Goal: Task Accomplishment & Management: Manage account settings

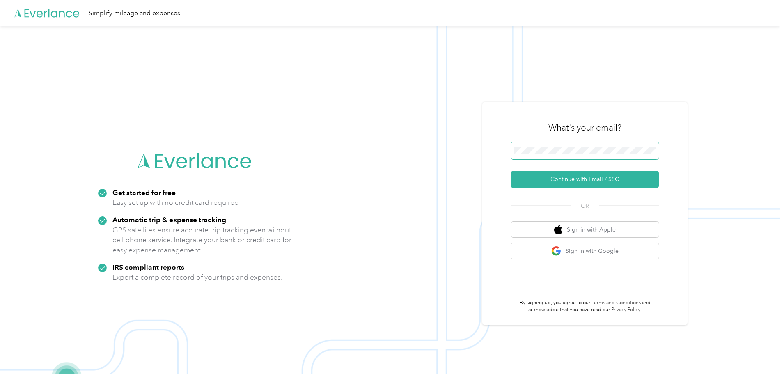
click at [568, 142] on span at bounding box center [585, 150] width 148 height 17
click at [570, 176] on button "Continue with Email / SSO" at bounding box center [585, 179] width 148 height 17
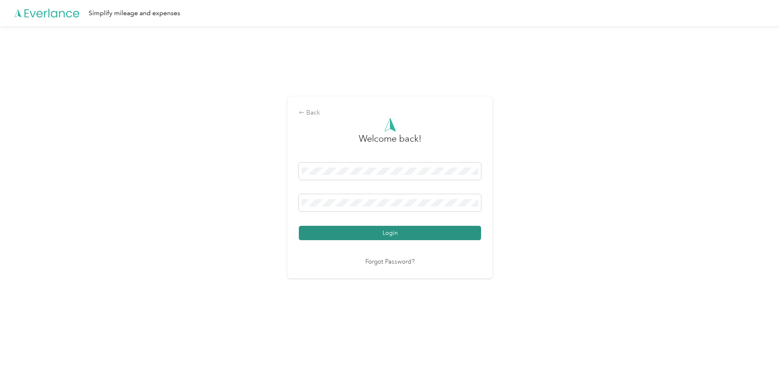
click at [355, 230] on button "Login" at bounding box center [390, 233] width 182 height 14
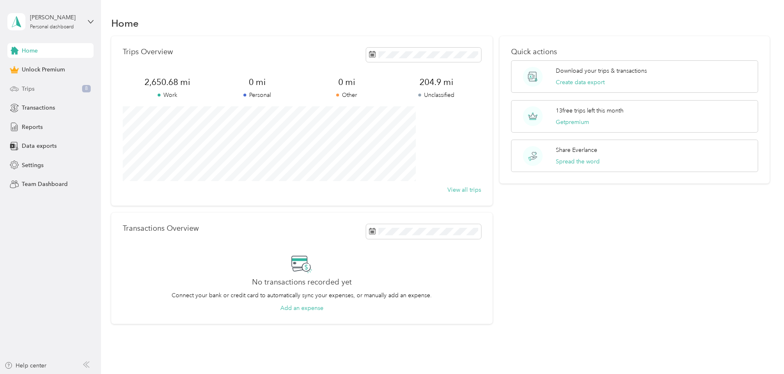
click at [28, 89] on span "Trips" at bounding box center [28, 89] width 13 height 9
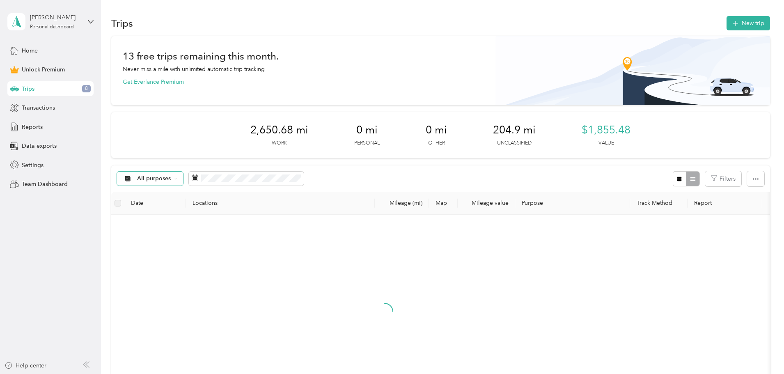
click at [171, 176] on span "All purposes" at bounding box center [154, 179] width 34 height 6
click at [208, 207] on span "Unclassified" at bounding box center [212, 208] width 40 height 9
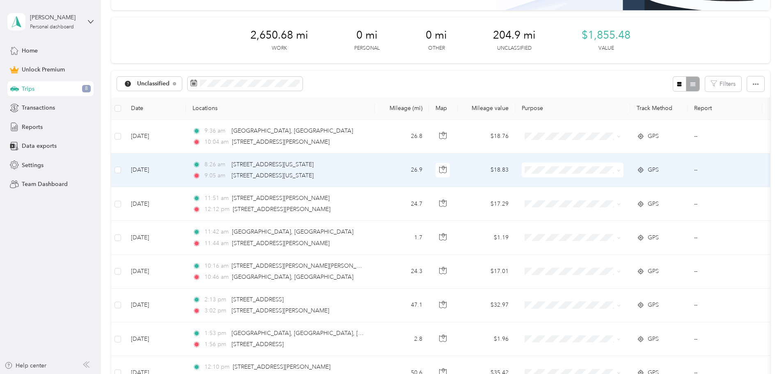
scroll to position [177, 0]
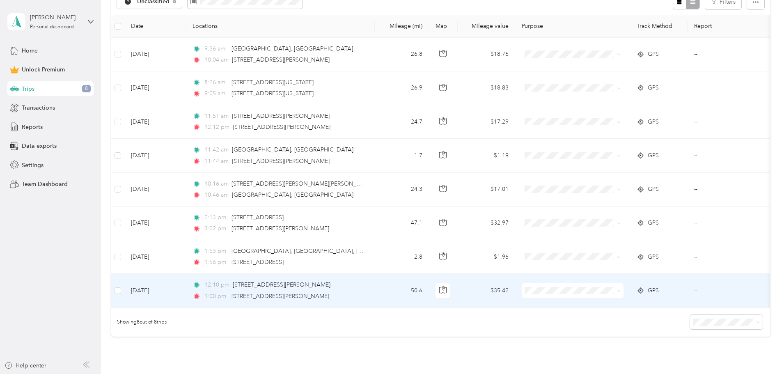
click at [365, 292] on div "1:00 pm [STREET_ADDRESS][PERSON_NAME]" at bounding box center [278, 296] width 172 height 9
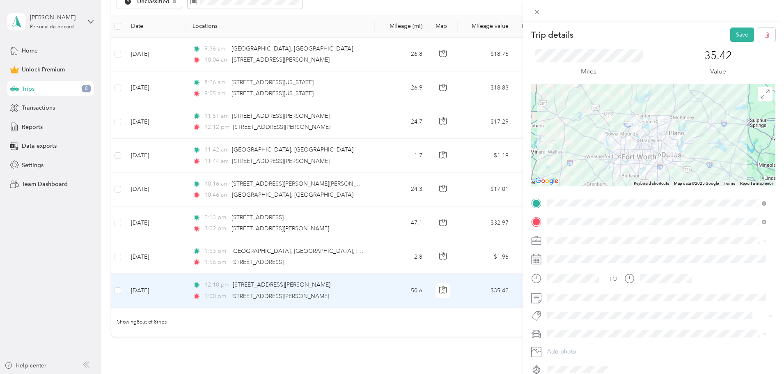
click at [570, 257] on li "Work" at bounding box center [656, 254] width 225 height 14
click at [735, 35] on button "Save" at bounding box center [742, 34] width 24 height 14
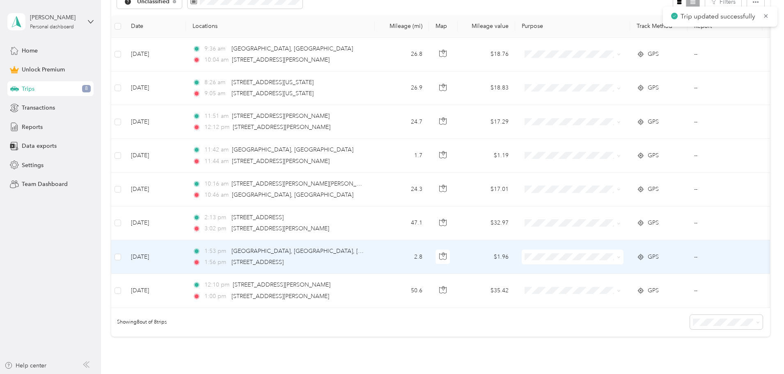
click at [365, 259] on div "1:56 pm [STREET_ADDRESS]" at bounding box center [278, 262] width 172 height 9
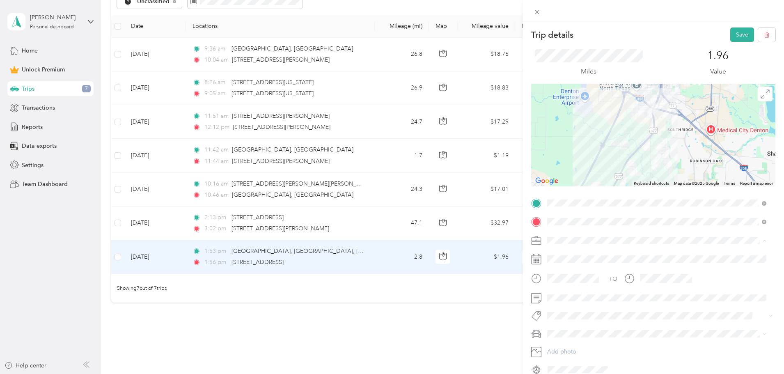
click at [576, 257] on li "Work" at bounding box center [656, 254] width 225 height 14
click at [732, 32] on button "Save" at bounding box center [742, 34] width 24 height 14
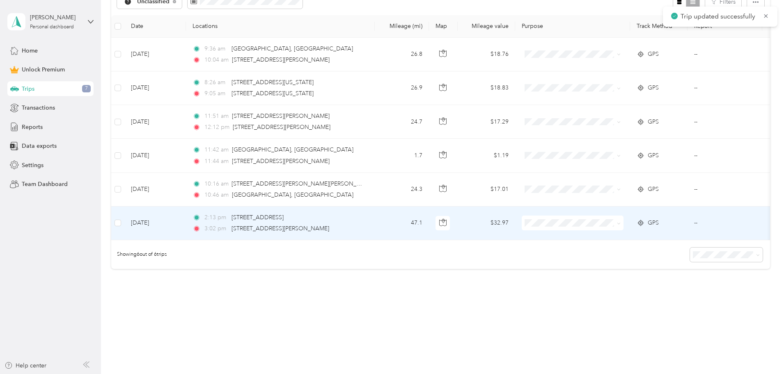
click at [375, 223] on td "2:13 pm [STREET_ADDRESS] 3:02 pm [STREET_ADDRESS][PERSON_NAME]" at bounding box center [280, 223] width 189 height 34
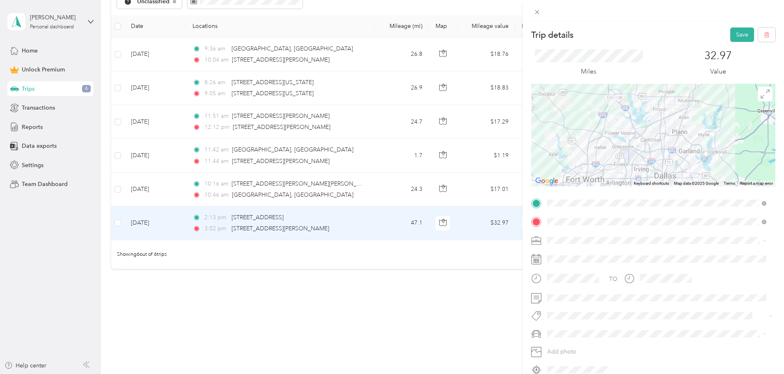
click at [570, 258] on li "Work" at bounding box center [656, 254] width 225 height 14
click at [730, 34] on button "Save" at bounding box center [742, 34] width 24 height 14
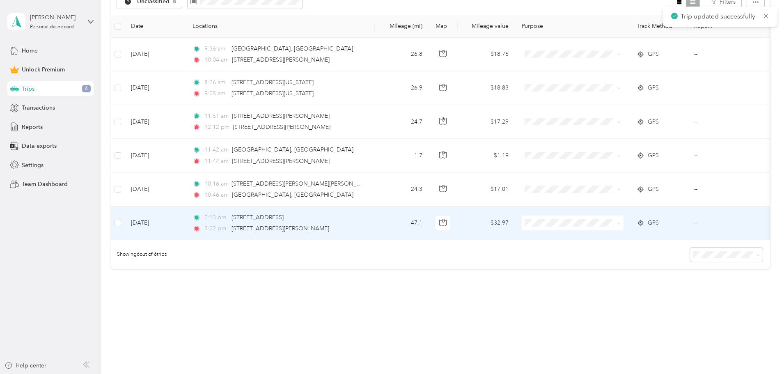
scroll to position [158, 0]
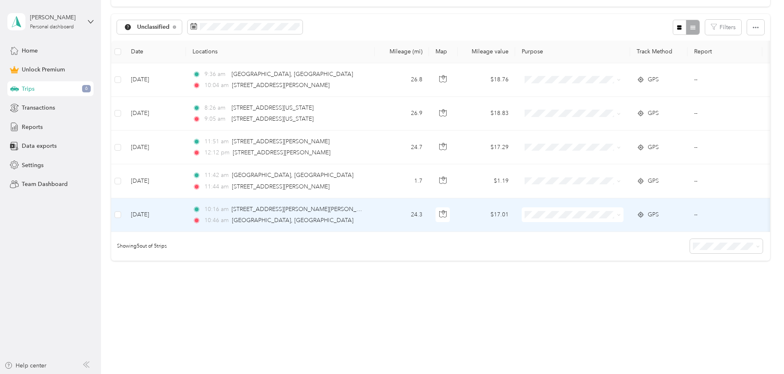
click at [365, 206] on div "10:16 am [STREET_ADDRESS][PERSON_NAME][PERSON_NAME]" at bounding box center [278, 209] width 172 height 9
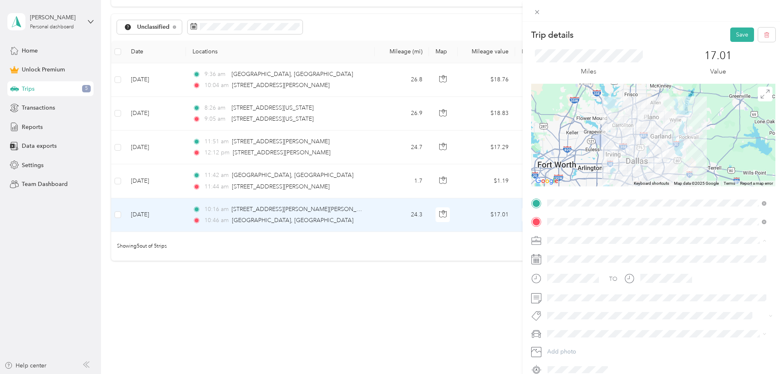
click at [565, 252] on div "Work" at bounding box center [656, 254] width 213 height 9
click at [732, 35] on button "Save" at bounding box center [742, 34] width 24 height 14
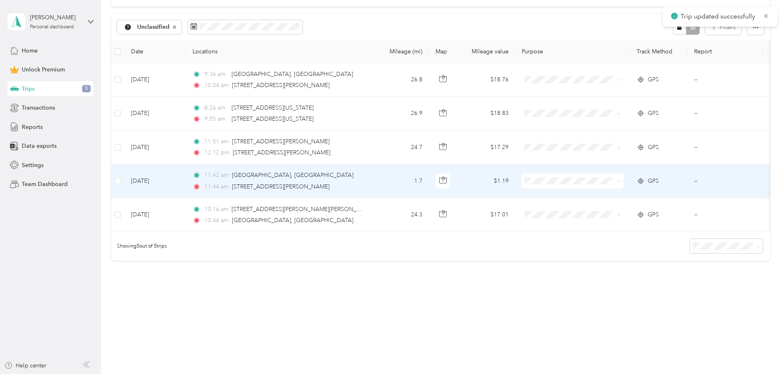
scroll to position [124, 0]
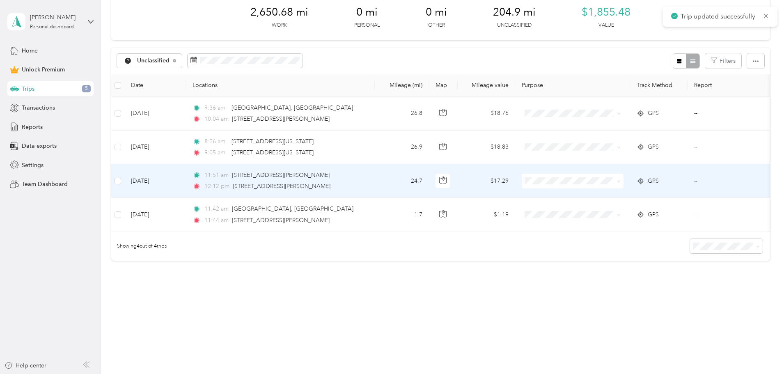
click at [429, 172] on td "24.7" at bounding box center [402, 181] width 54 height 34
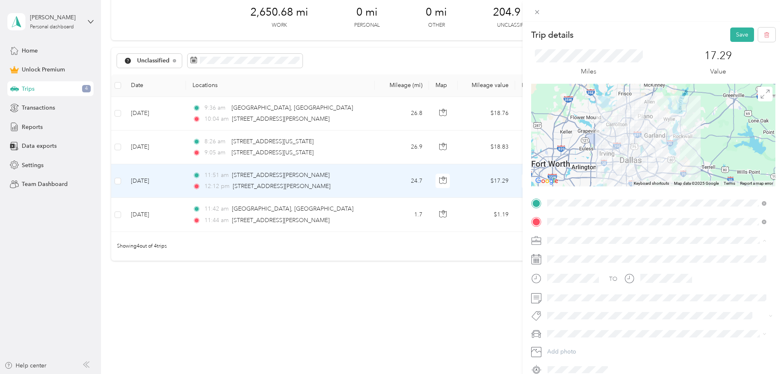
click at [574, 259] on li "Work" at bounding box center [656, 254] width 225 height 14
click at [730, 34] on button "Save" at bounding box center [742, 34] width 24 height 14
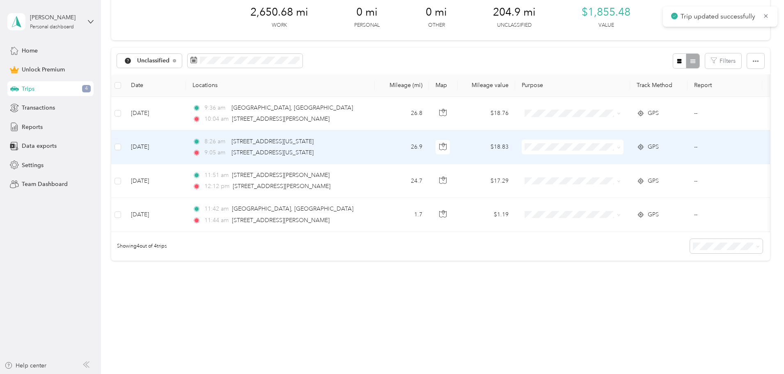
click at [441, 136] on tbody "[DATE] 9:36 am Plano, [GEOGRAPHIC_DATA] 10:04 am [STREET_ADDRESS][PERSON_NAME] …" at bounding box center [451, 164] width 680 height 135
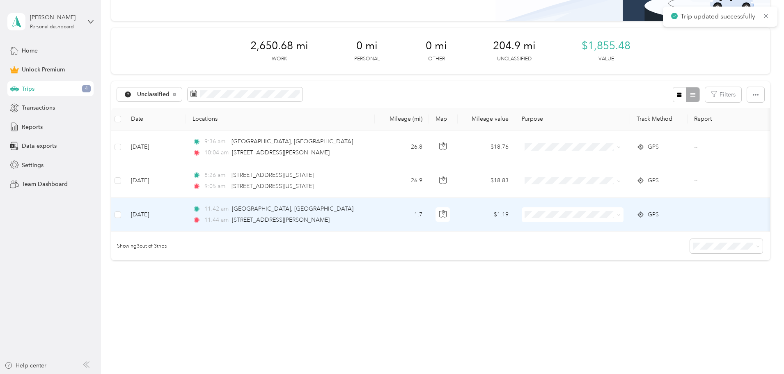
click at [429, 207] on td "1.7" at bounding box center [402, 215] width 54 height 34
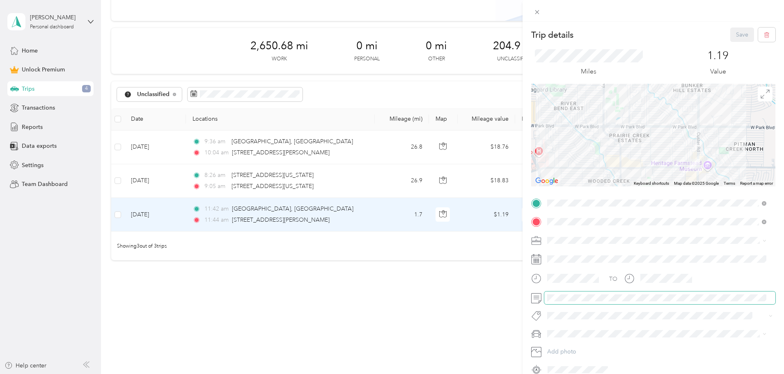
click at [569, 293] on span at bounding box center [659, 297] width 231 height 13
click at [572, 252] on div "Work" at bounding box center [656, 254] width 213 height 9
click at [735, 34] on button "Save" at bounding box center [742, 34] width 24 height 14
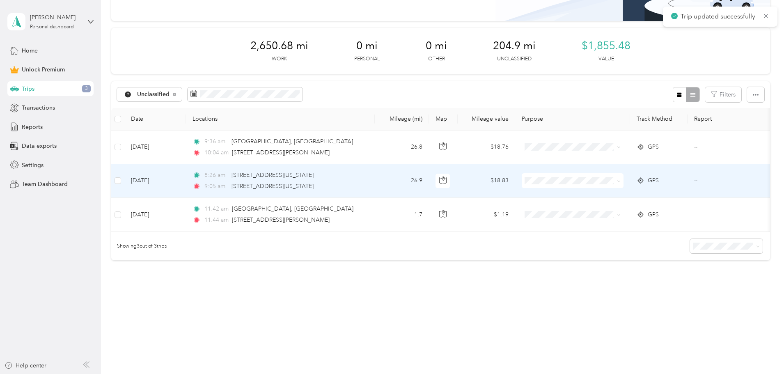
scroll to position [57, 0]
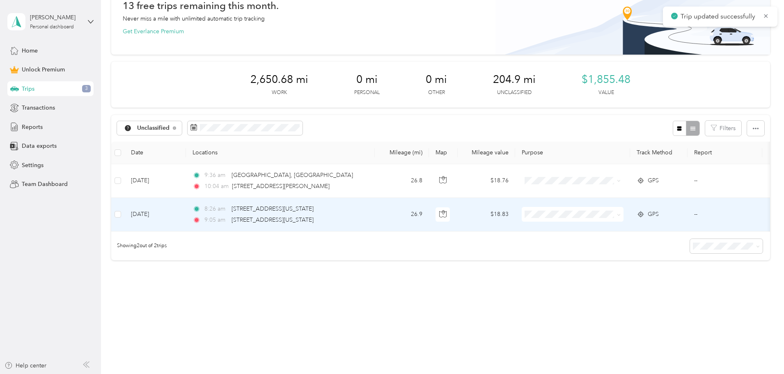
click at [429, 211] on td "26.9" at bounding box center [402, 215] width 54 height 34
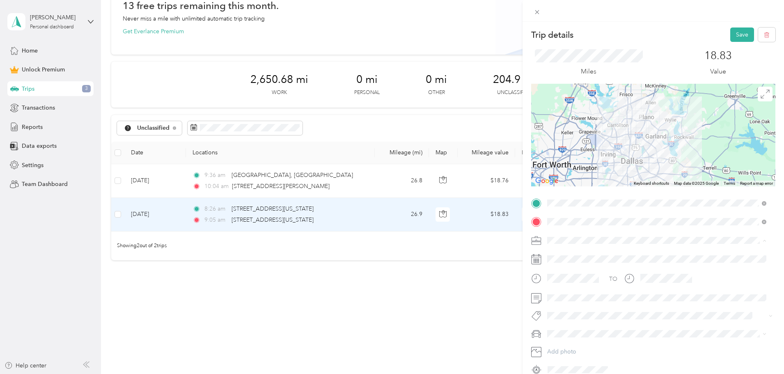
click at [577, 253] on div "Work" at bounding box center [656, 254] width 213 height 9
click at [733, 33] on button "Save" at bounding box center [742, 34] width 24 height 14
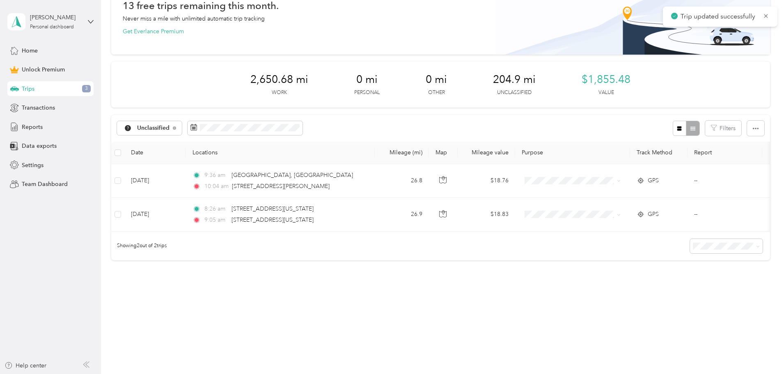
scroll to position [23, 0]
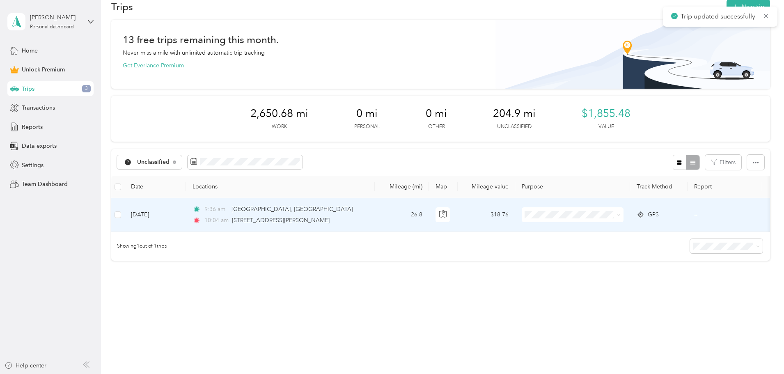
click at [375, 208] on td "9:36 am Plano, [GEOGRAPHIC_DATA] 10:04 am [STREET_ADDRESS][PERSON_NAME]" at bounding box center [280, 215] width 189 height 34
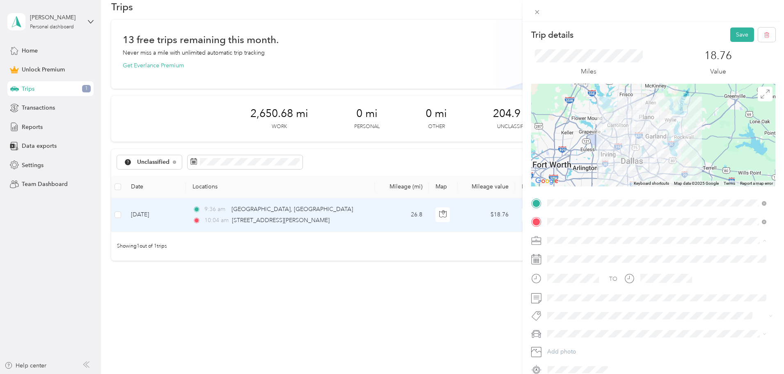
click at [570, 254] on div "Work" at bounding box center [656, 254] width 213 height 9
click at [735, 31] on button "Save" at bounding box center [742, 34] width 24 height 14
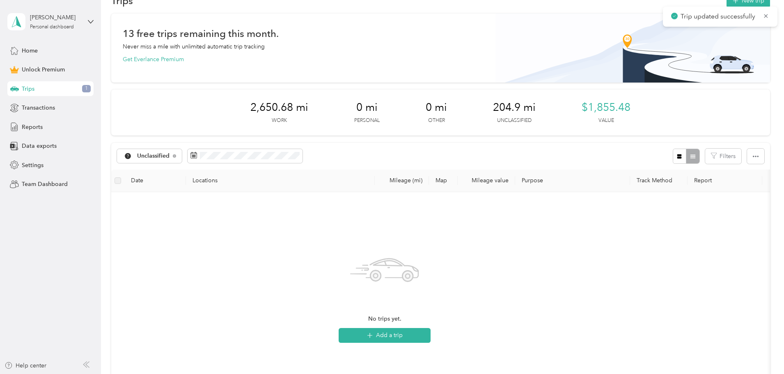
scroll to position [158, 0]
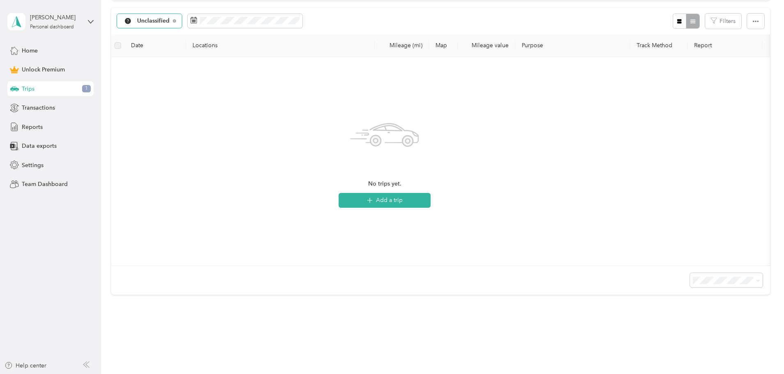
click at [182, 19] on div "Unclassified" at bounding box center [149, 21] width 65 height 14
click at [197, 63] on span "Work" at bounding box center [213, 64] width 43 height 9
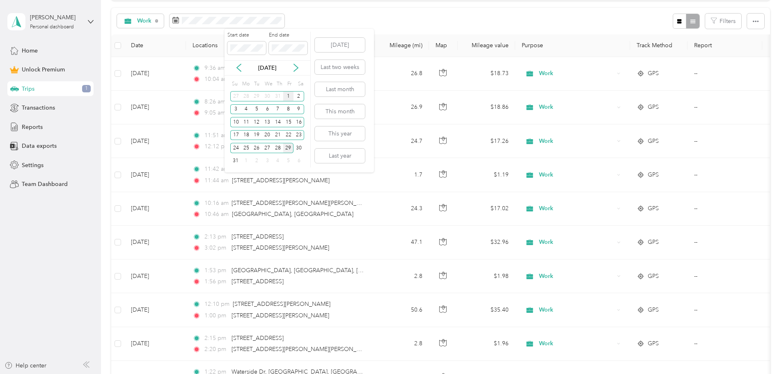
click at [288, 97] on div "1" at bounding box center [288, 96] width 11 height 10
click at [288, 144] on div "29" at bounding box center [288, 148] width 11 height 10
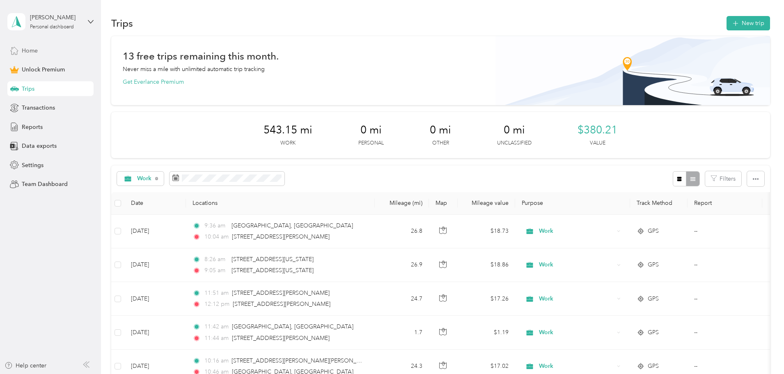
click at [29, 49] on span "Home" at bounding box center [30, 50] width 16 height 9
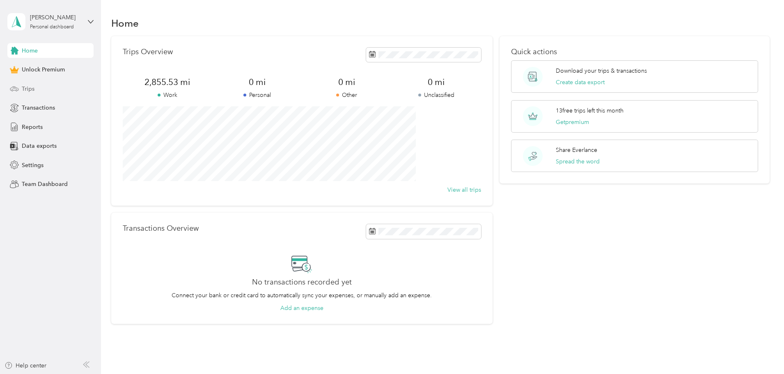
click at [27, 85] on span "Trips" at bounding box center [28, 89] width 13 height 9
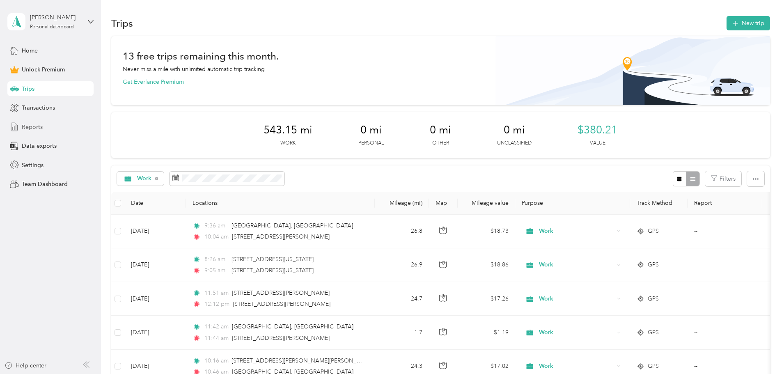
click at [35, 126] on span "Reports" at bounding box center [32, 127] width 21 height 9
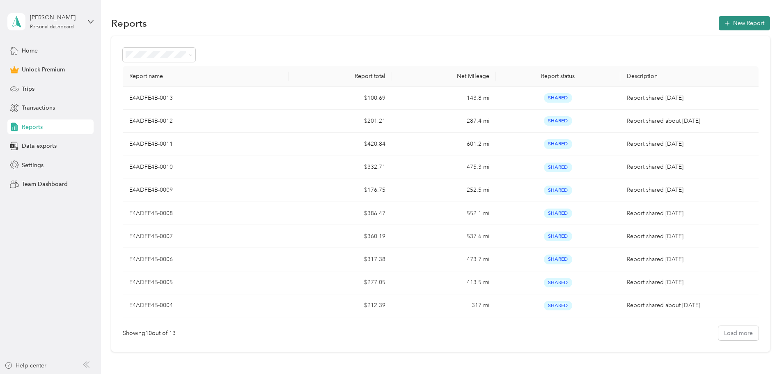
click at [719, 22] on button "New Report" at bounding box center [744, 23] width 51 height 14
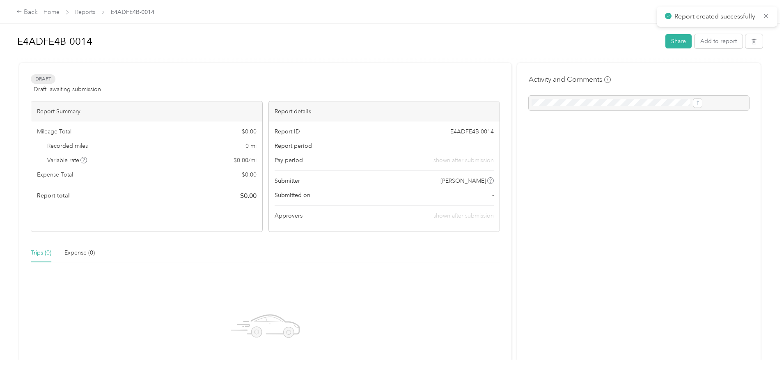
scroll to position [110, 0]
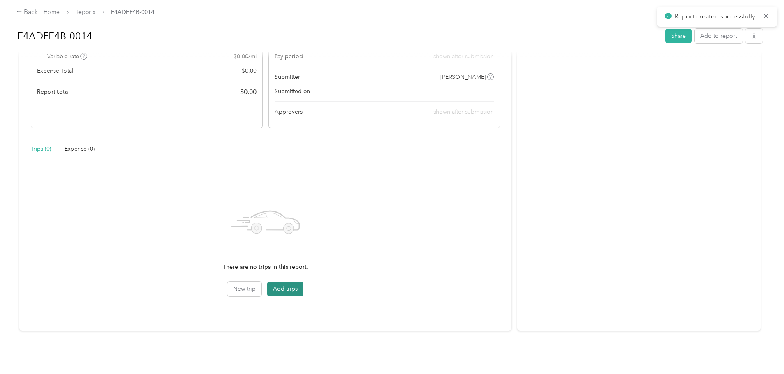
click at [303, 282] on button "Add trips" at bounding box center [285, 289] width 36 height 15
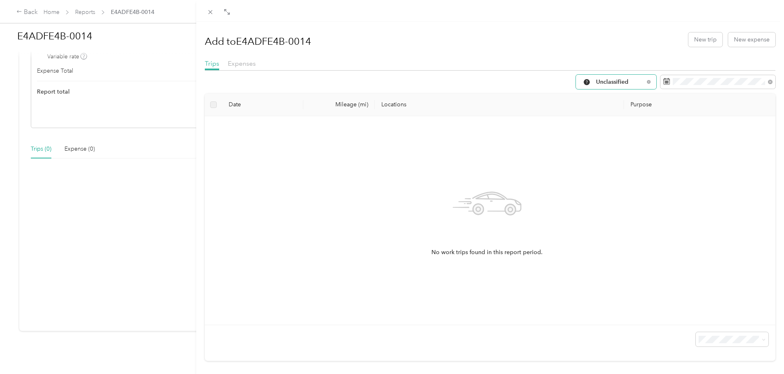
click at [627, 80] on span "Unclassified" at bounding box center [620, 82] width 48 height 6
click at [595, 122] on span "Work" at bounding box center [617, 125] width 55 height 9
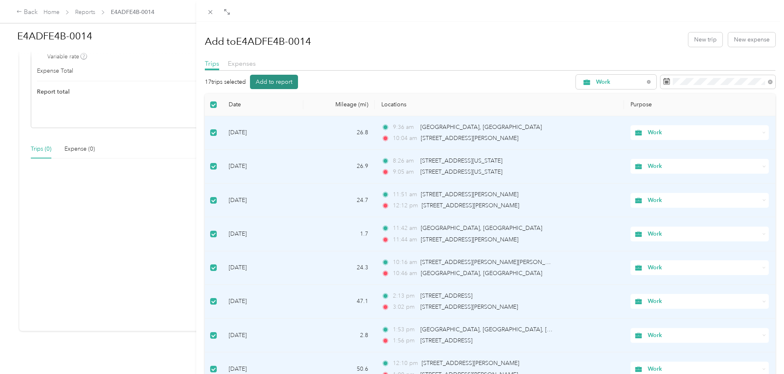
click at [278, 80] on button "Add to report" at bounding box center [274, 82] width 48 height 14
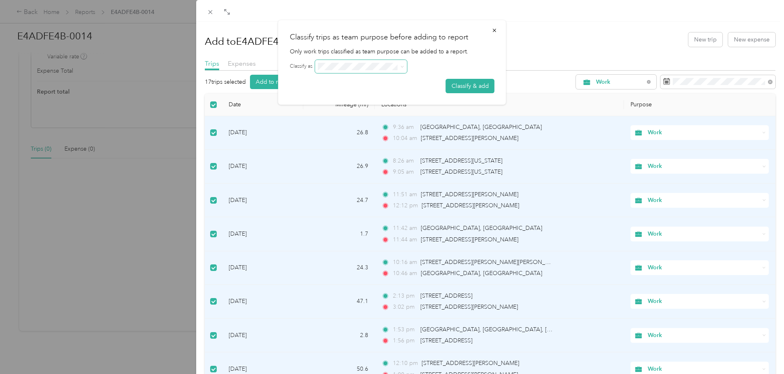
click at [400, 64] on span at bounding box center [401, 67] width 7 height 6
click at [474, 87] on button "Classify & add" at bounding box center [470, 86] width 49 height 14
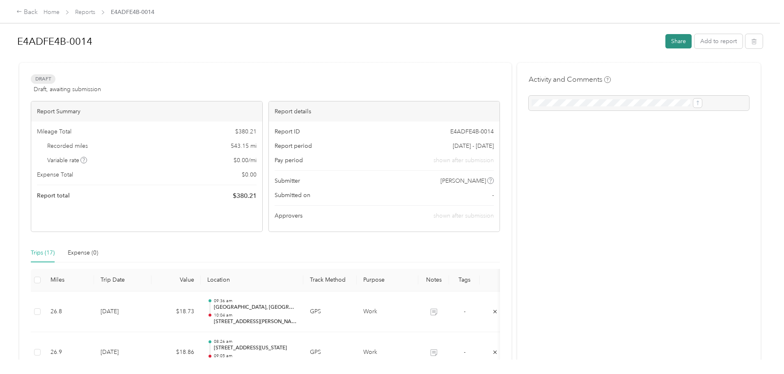
click at [665, 39] on button "Share" at bounding box center [678, 41] width 26 height 14
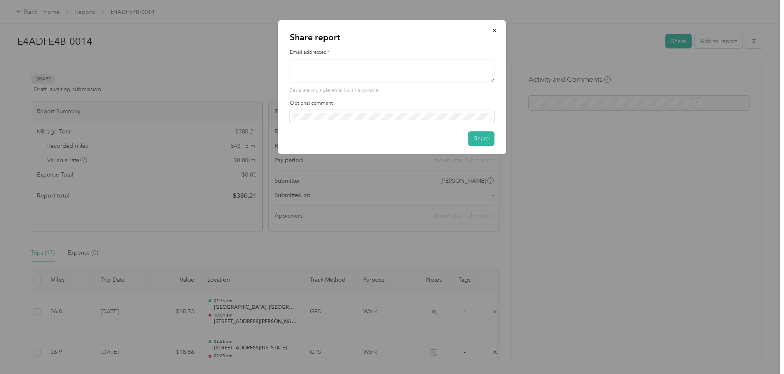
click at [346, 67] on textarea at bounding box center [392, 71] width 205 height 24
drag, startPoint x: 358, startPoint y: 64, endPoint x: 267, endPoint y: 53, distance: 92.1
click at [267, 373] on div "Share report Email addresses * [EMAIL_ADDRESS][DOMAIN_NAME] Separate multiple e…" at bounding box center [390, 374] width 780 height 0
type textarea "[PERSON_NAME][EMAIL_ADDRESS][PERSON_NAME][PERSON_NAME][DOMAIN_NAME]"
click at [474, 90] on p "Separate multiple emails with a comma" at bounding box center [392, 90] width 205 height 7
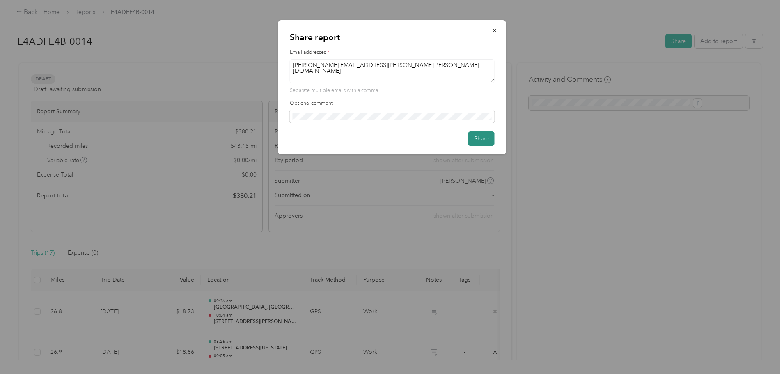
click at [482, 137] on button "Share" at bounding box center [481, 138] width 26 height 14
